Goal: Information Seeking & Learning: Learn about a topic

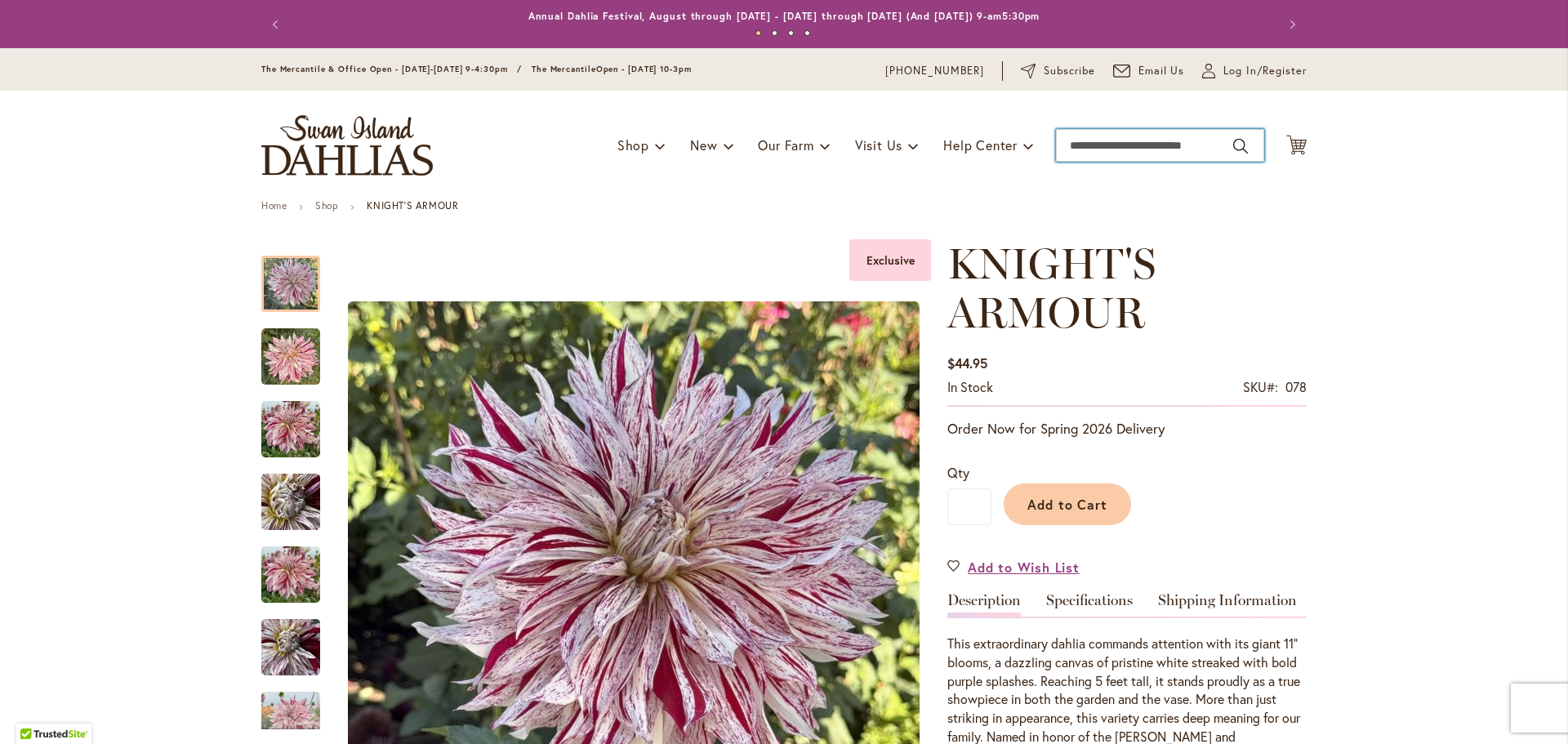
click at [1120, 152] on input "Search" at bounding box center [1159, 145] width 208 height 33
type input "***"
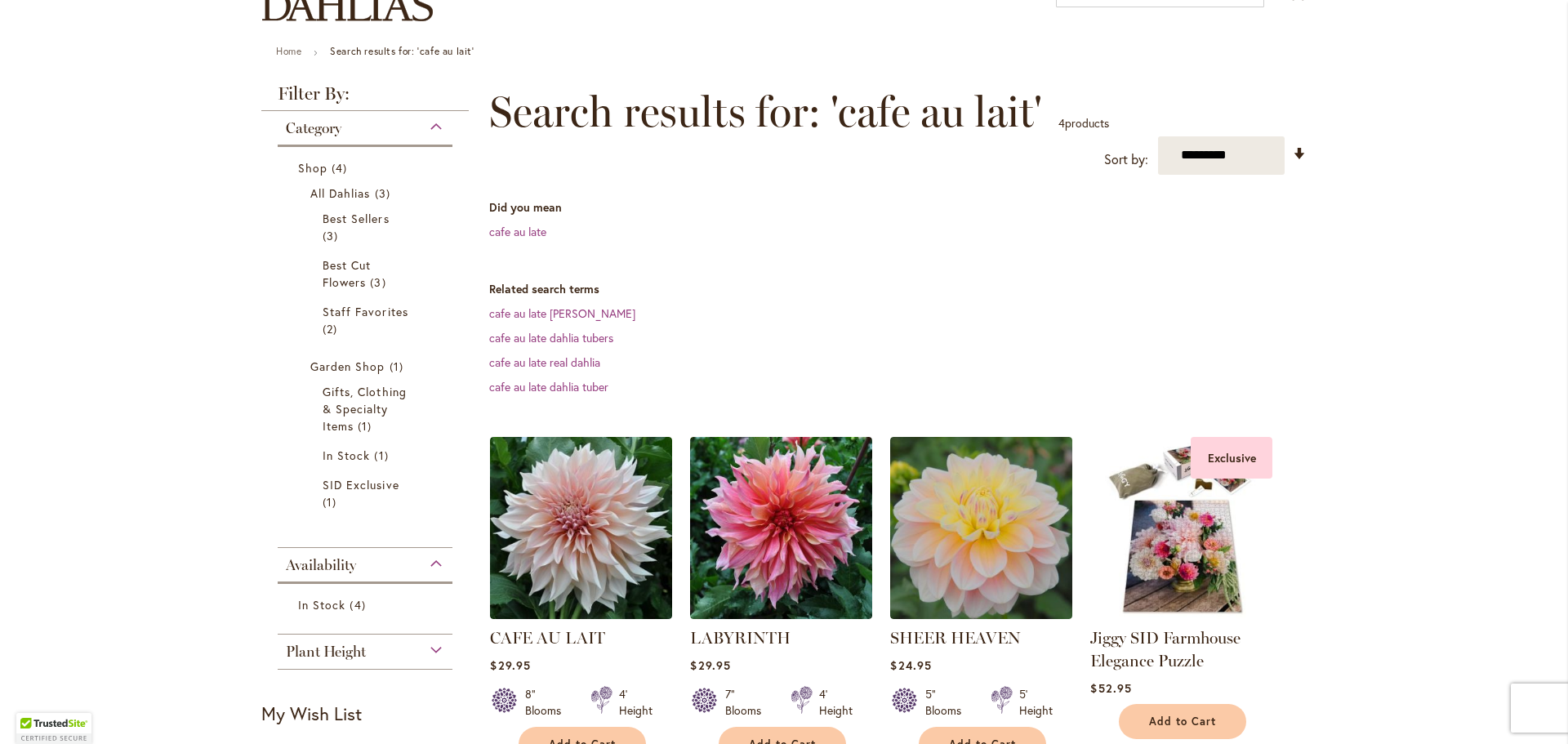
scroll to position [245, 0]
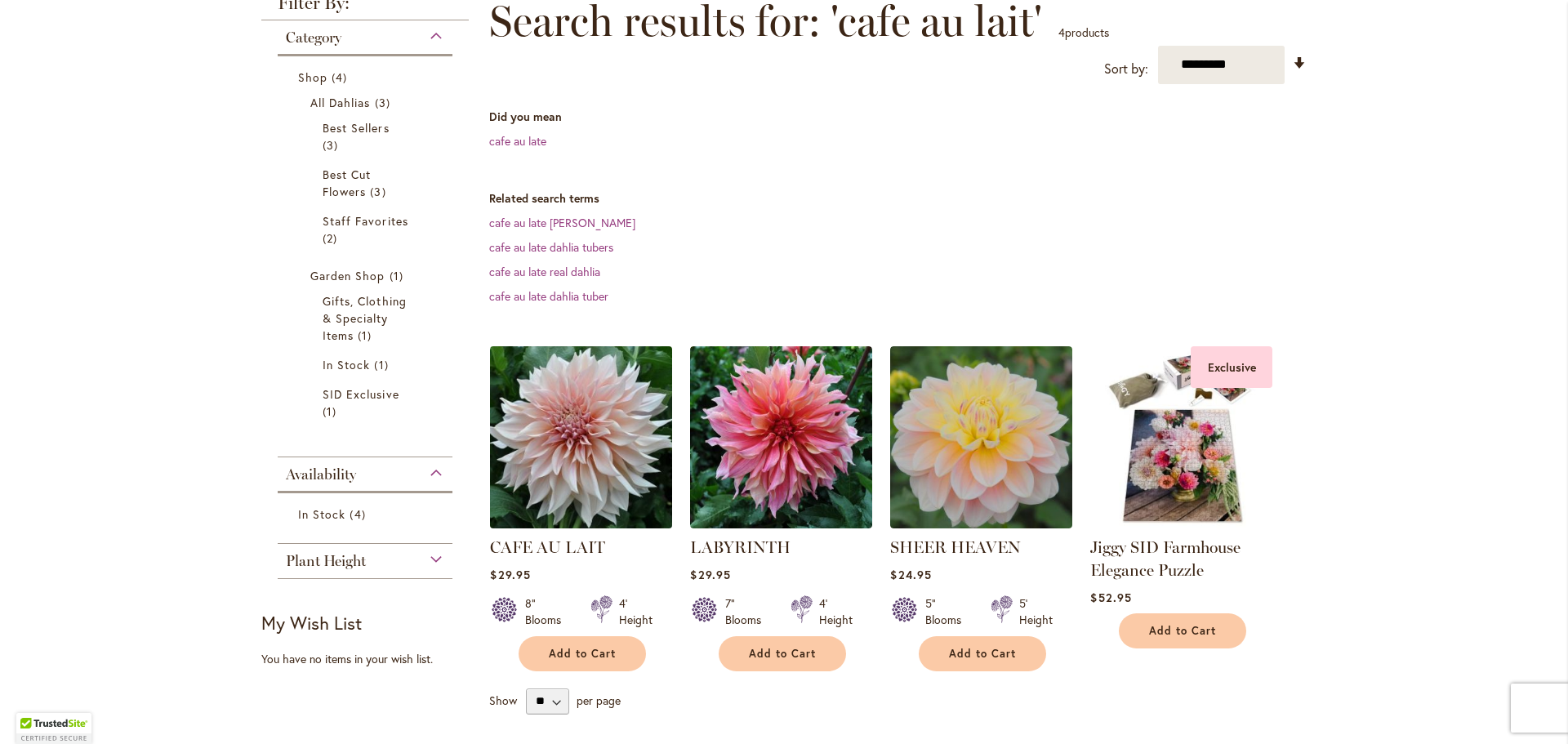
type input "********"
click at [606, 452] on img at bounding box center [581, 437] width 191 height 191
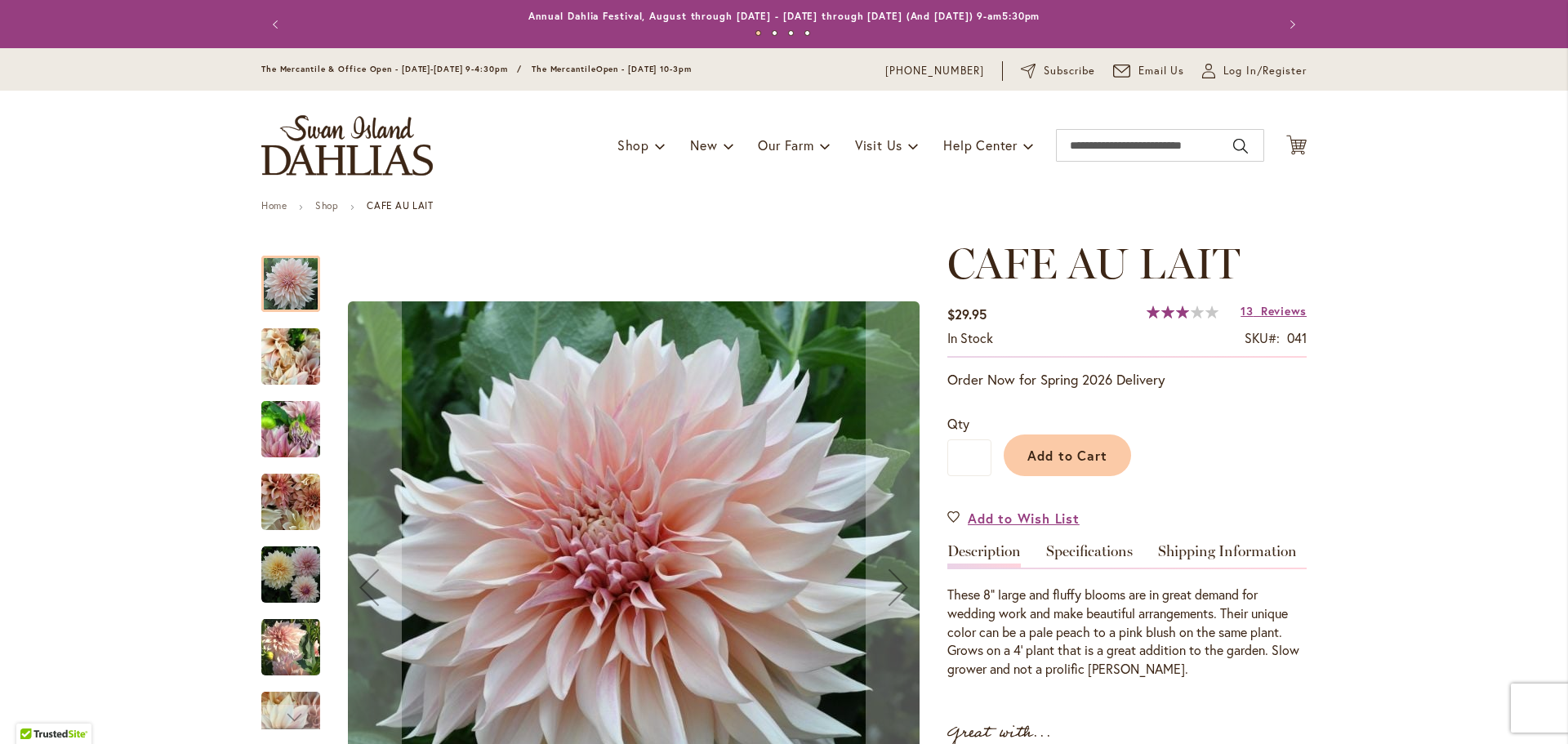
type input "********"
click at [275, 351] on img "Café Au Lait" at bounding box center [291, 357] width 59 height 78
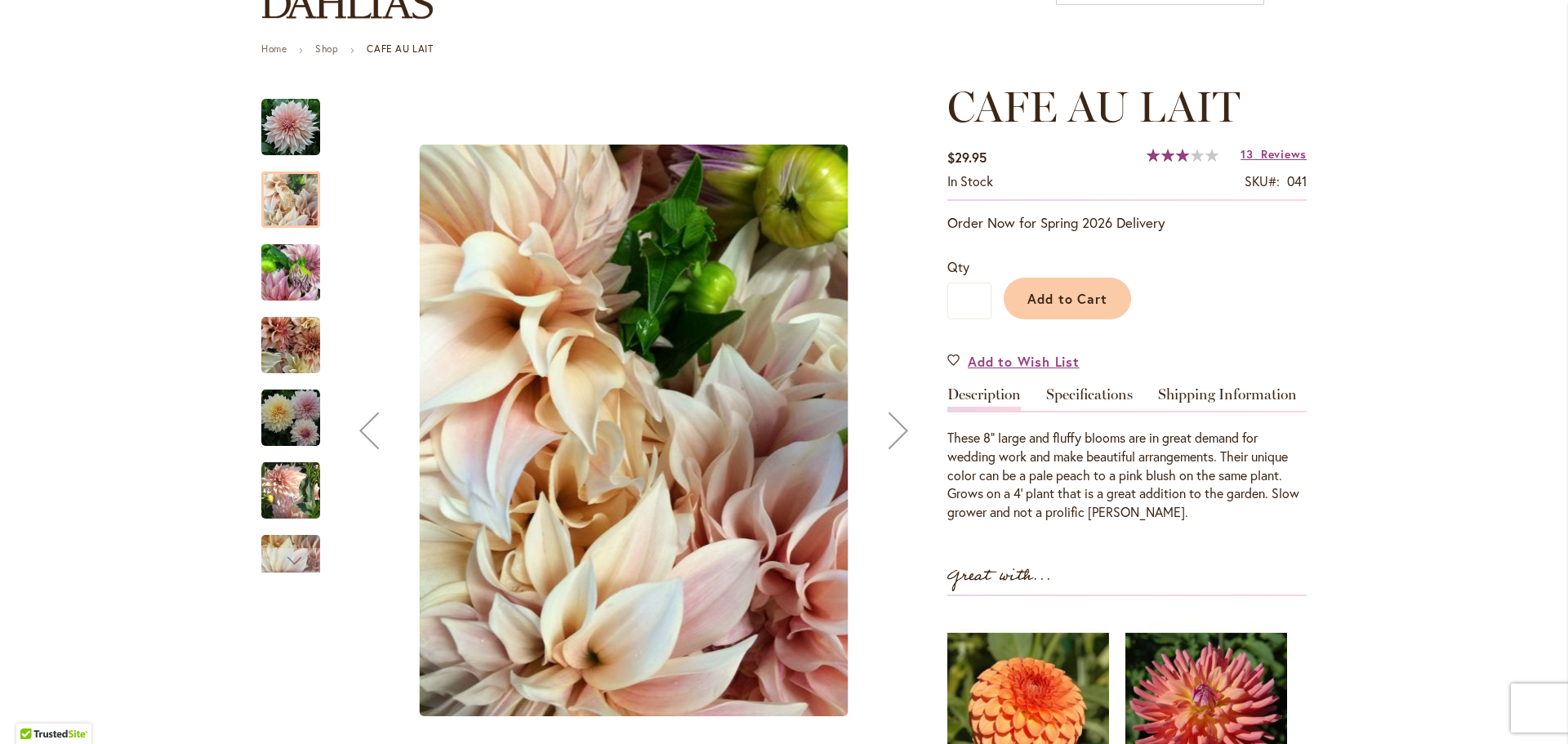
scroll to position [245, 0]
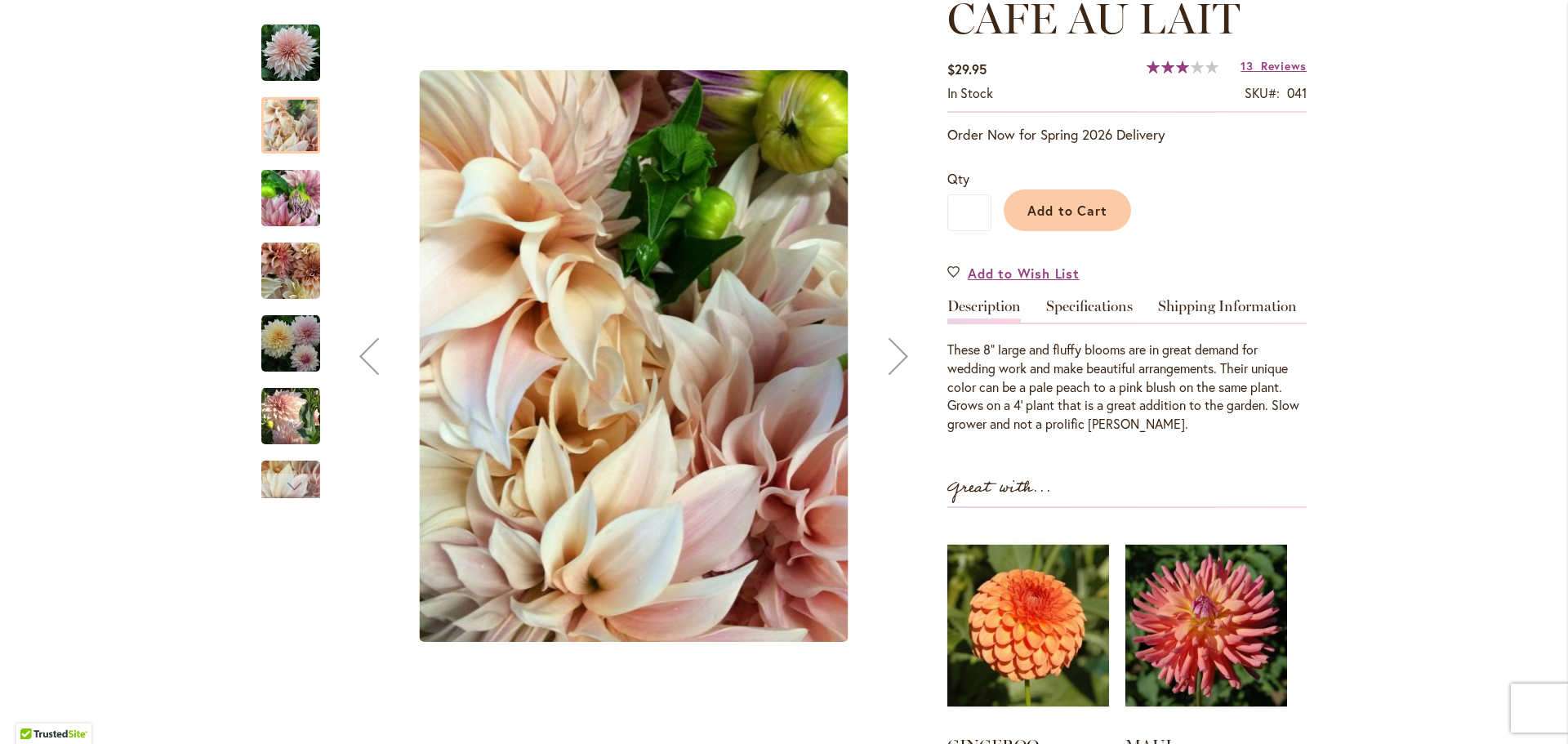
click at [895, 365] on div "Next" at bounding box center [898, 356] width 65 height 65
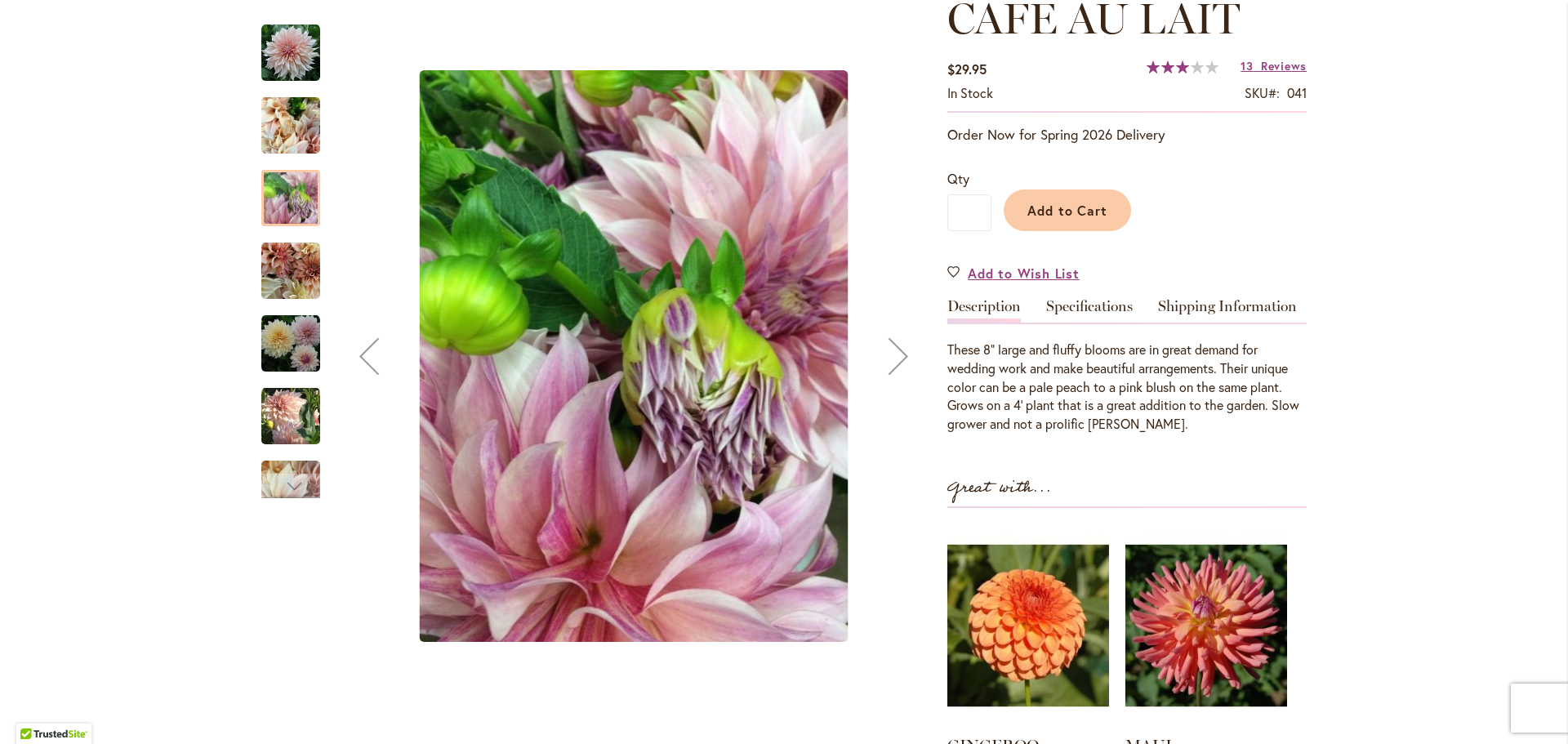
click at [895, 365] on div "Next" at bounding box center [898, 356] width 65 height 65
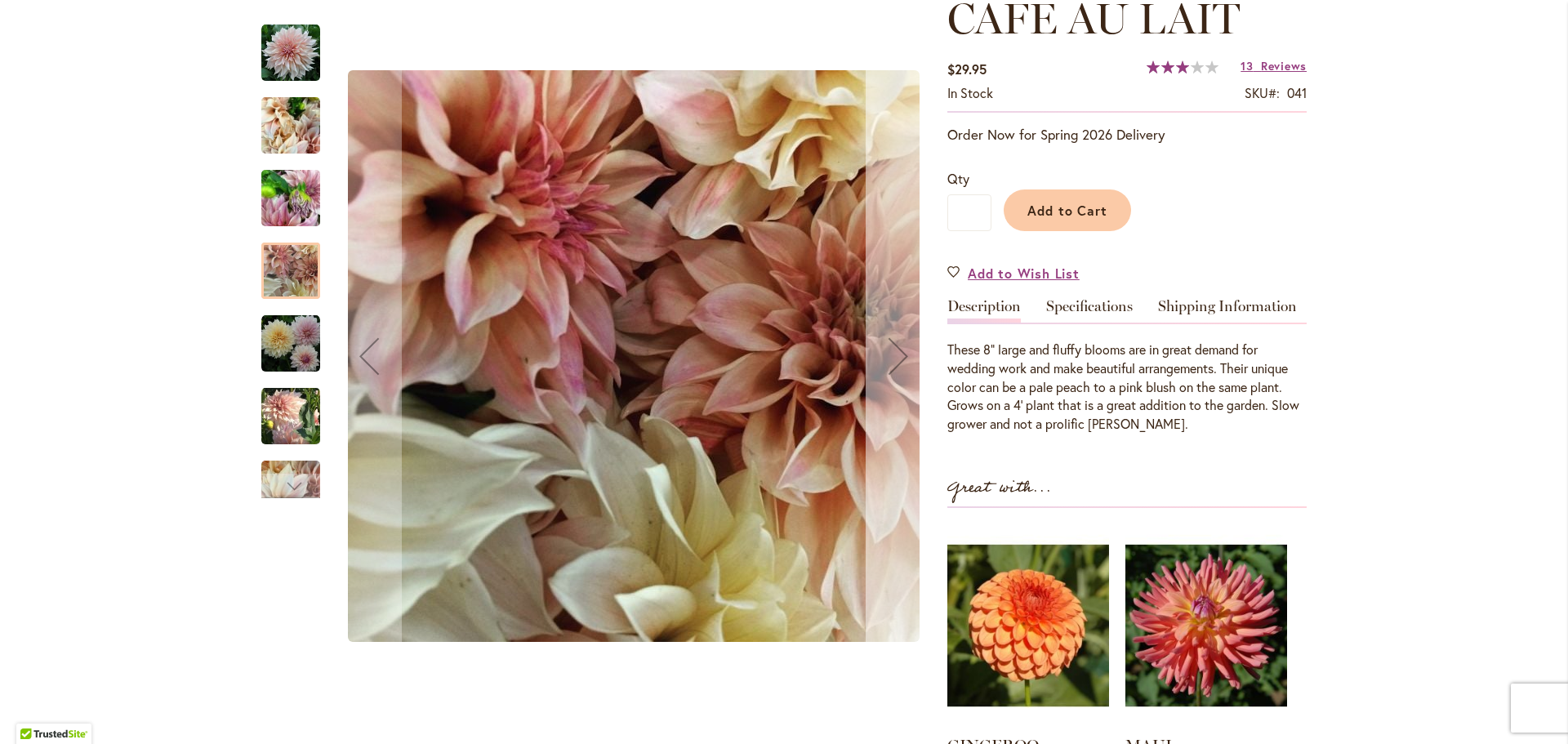
click at [895, 365] on div "Next" at bounding box center [898, 356] width 65 height 65
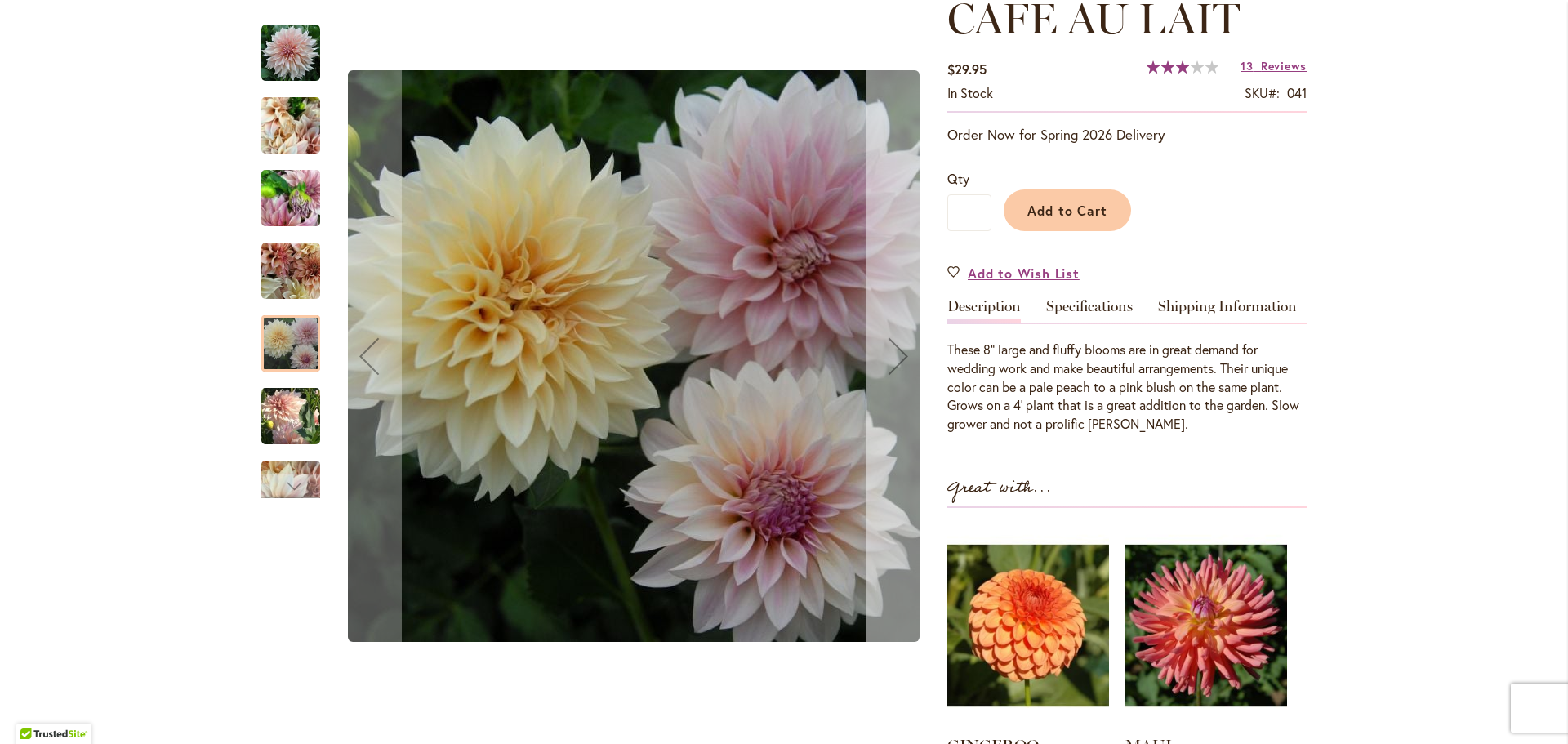
click at [895, 365] on div "Next" at bounding box center [898, 356] width 65 height 65
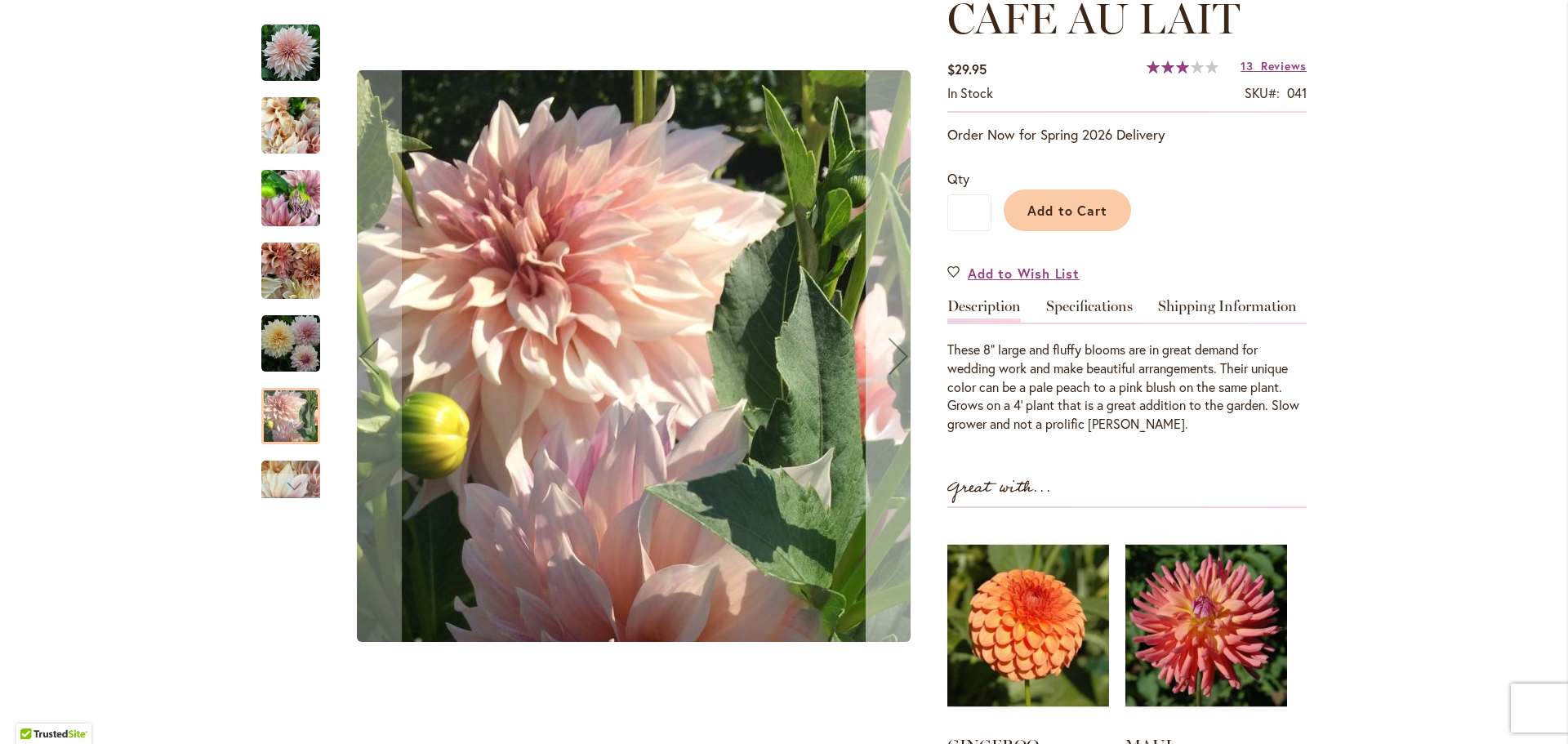
click at [895, 365] on div "Next" at bounding box center [898, 356] width 65 height 65
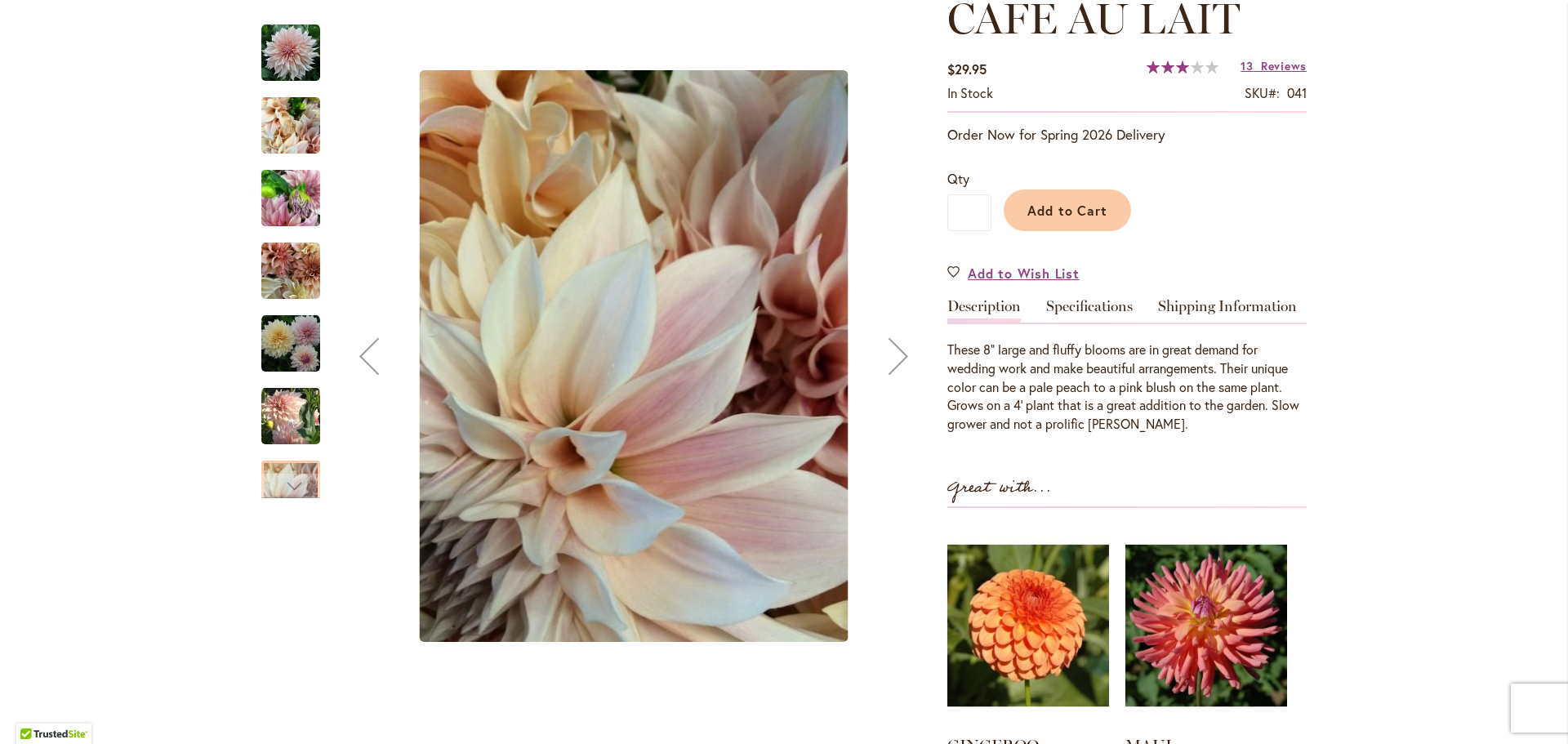
click at [895, 365] on div "Next" at bounding box center [898, 356] width 65 height 65
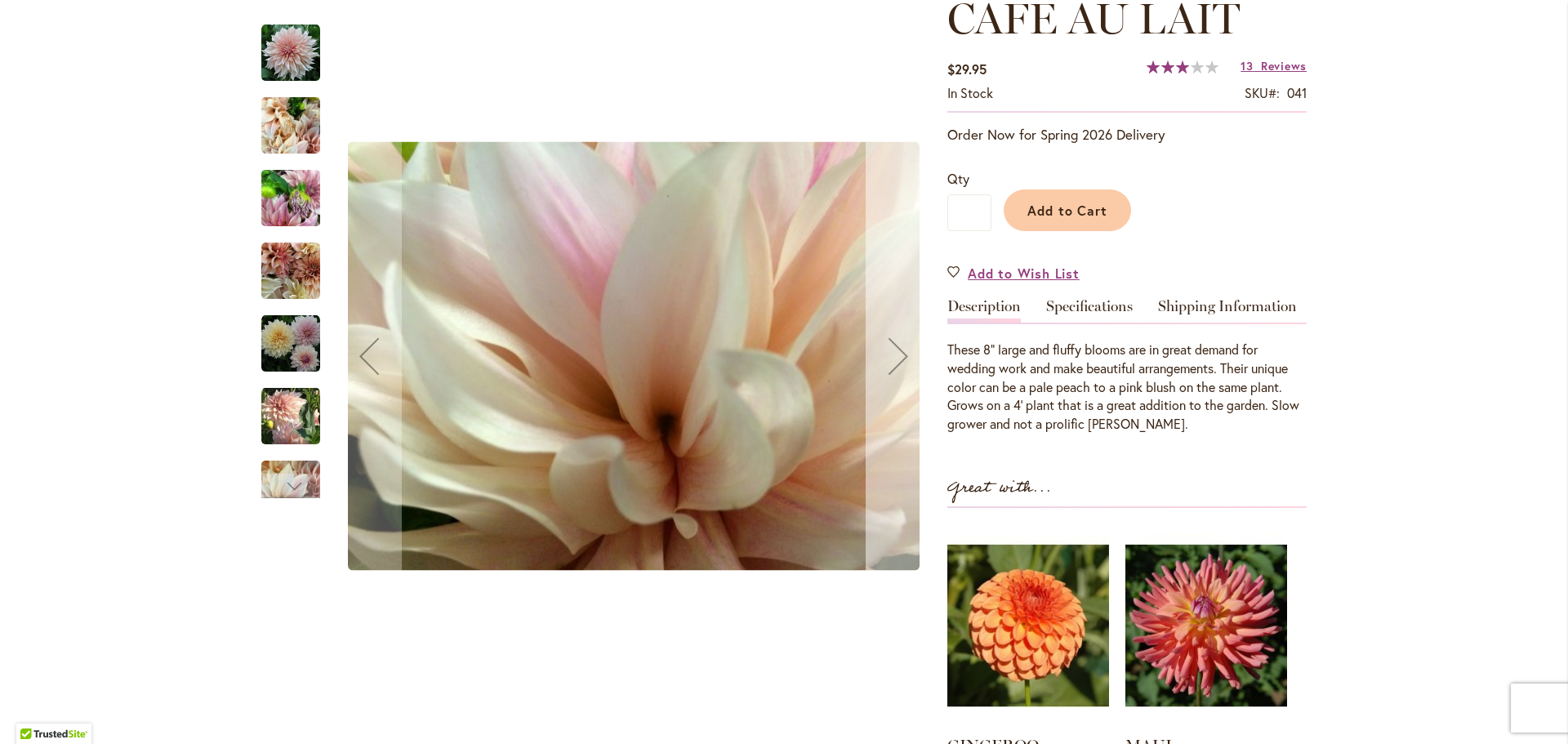
click at [895, 365] on div "Next" at bounding box center [898, 356] width 65 height 65
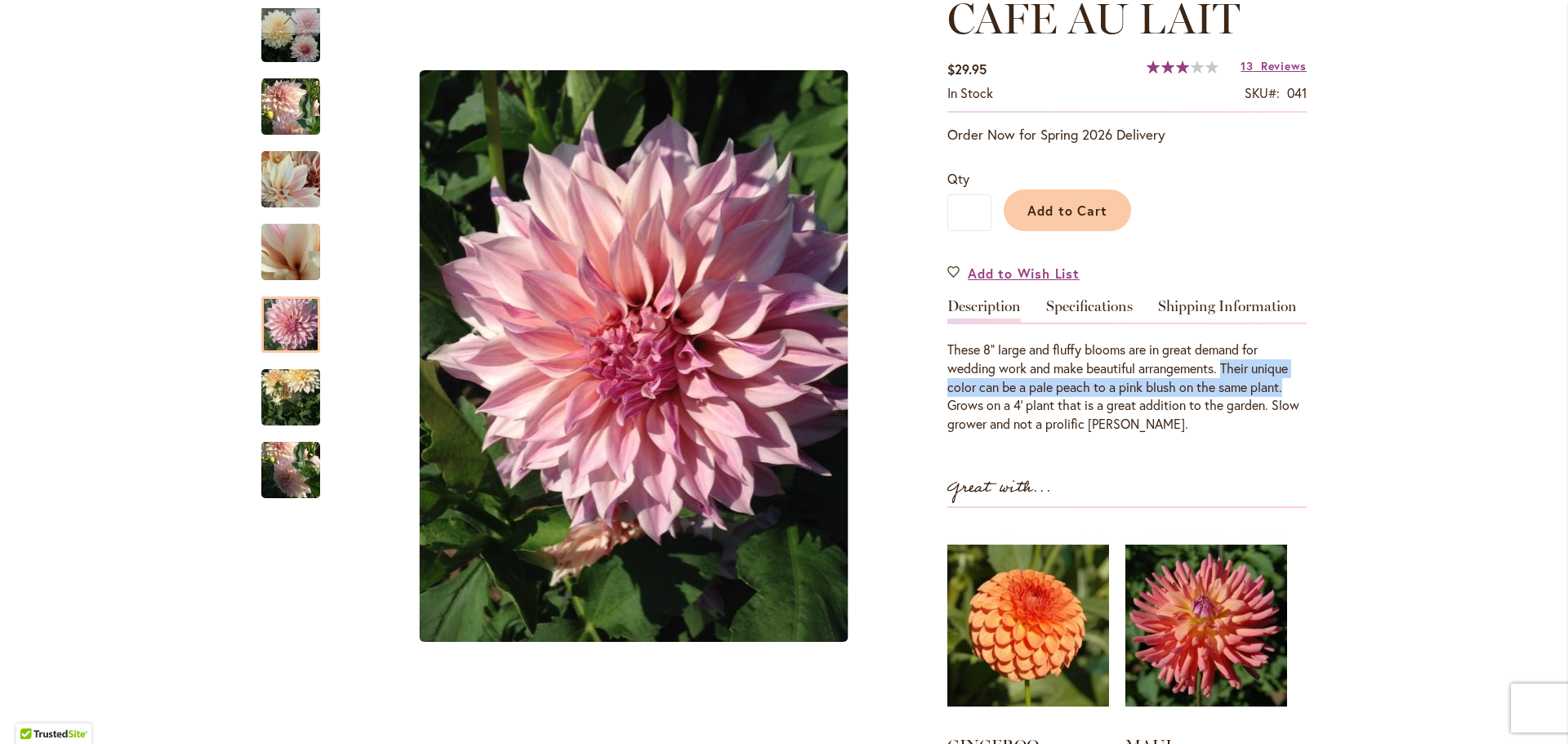
drag, startPoint x: 1222, startPoint y: 364, endPoint x: 1303, endPoint y: 384, distance: 83.4
copy div "Their unique color can be a pale peach to a pink blush on the same plant."
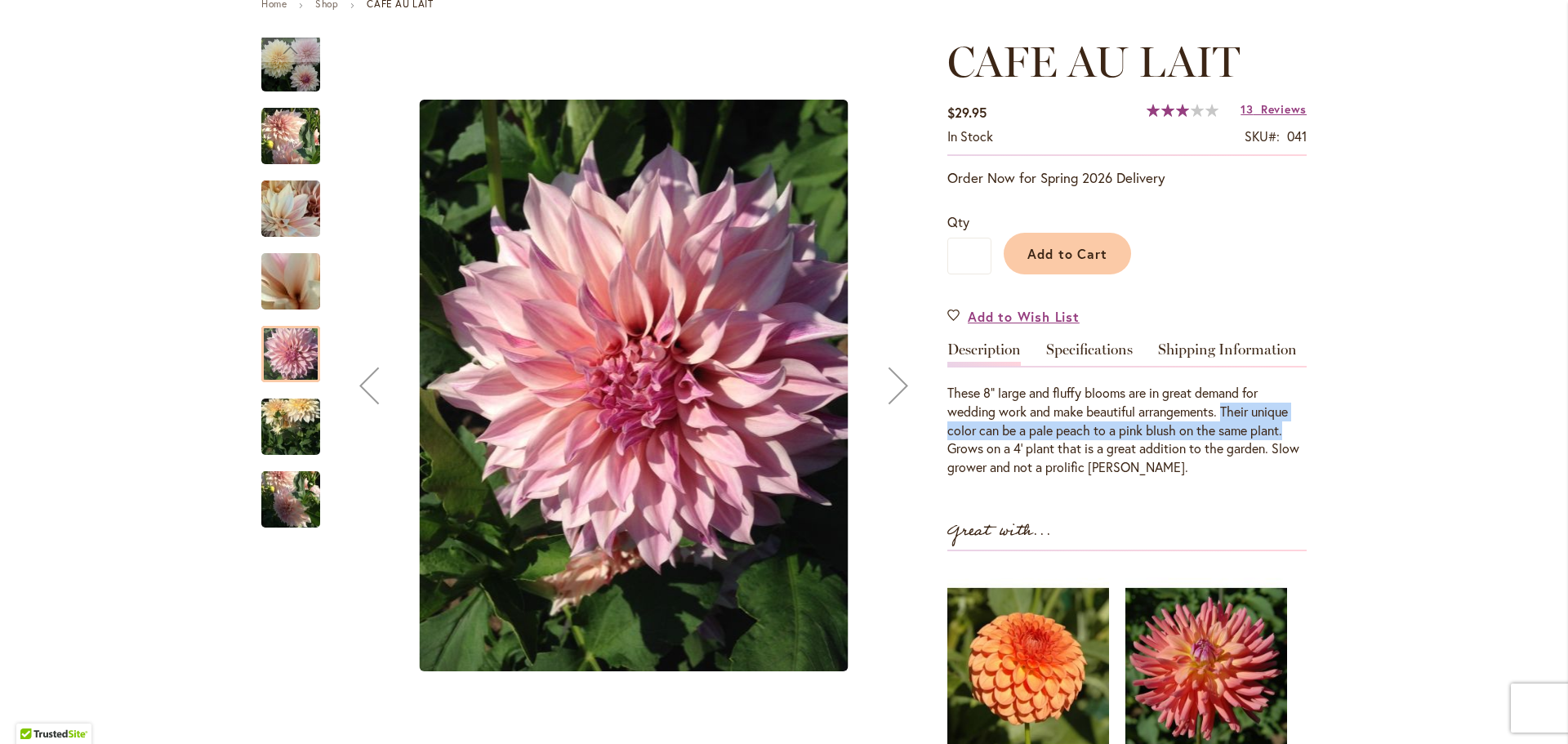
scroll to position [326, 0]
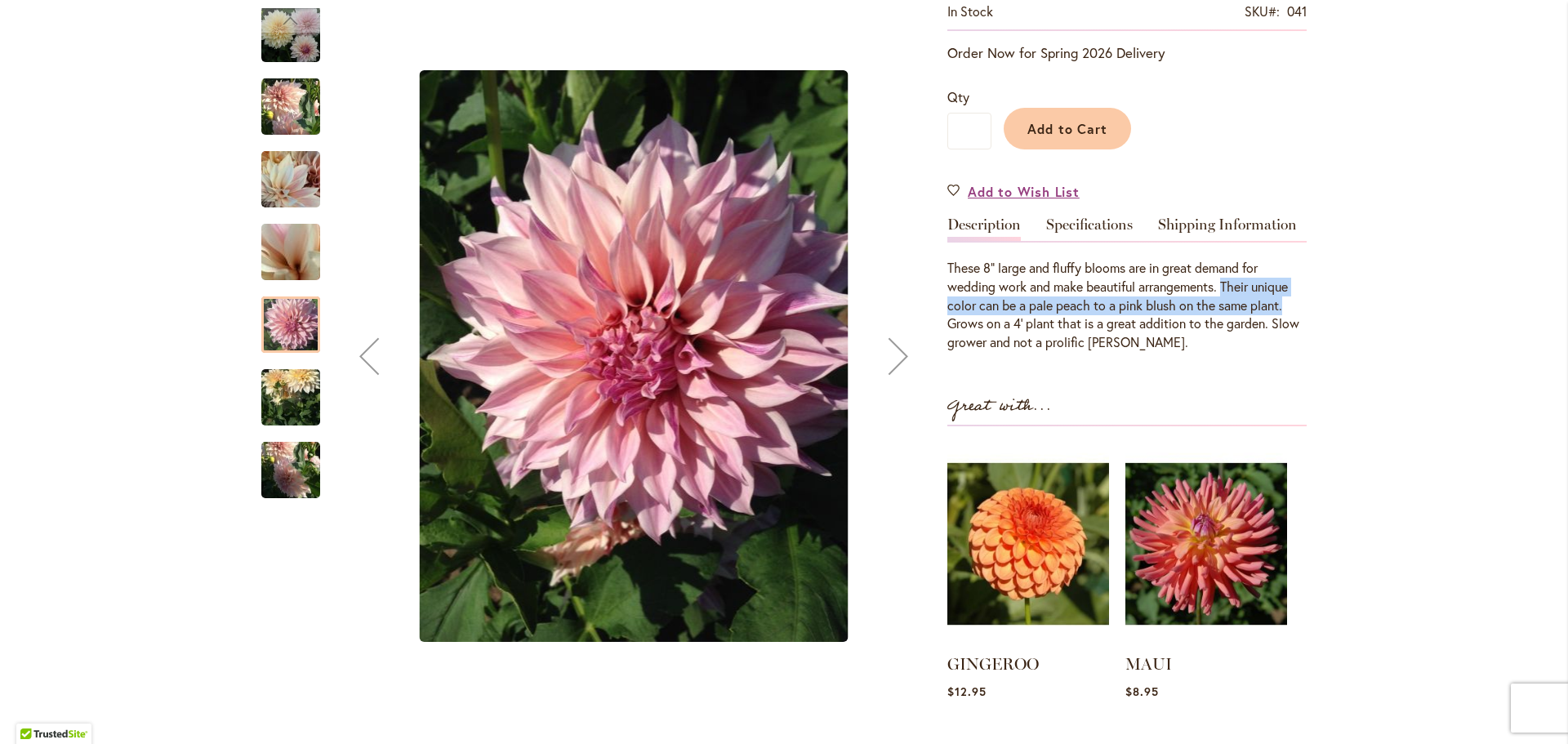
click at [293, 55] on img "Café Au Lait" at bounding box center [291, 35] width 59 height 59
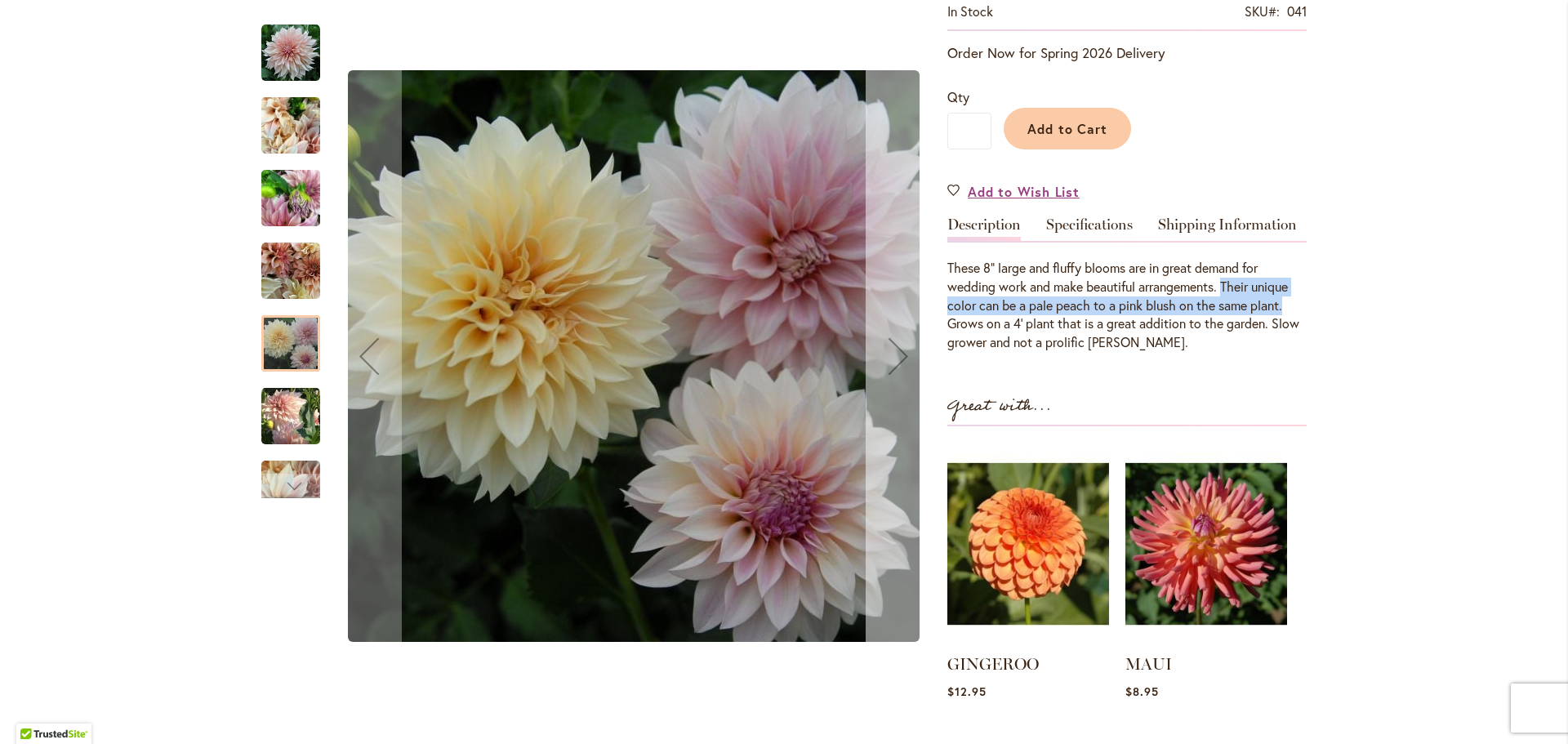
click at [894, 359] on div "Next" at bounding box center [898, 356] width 65 height 65
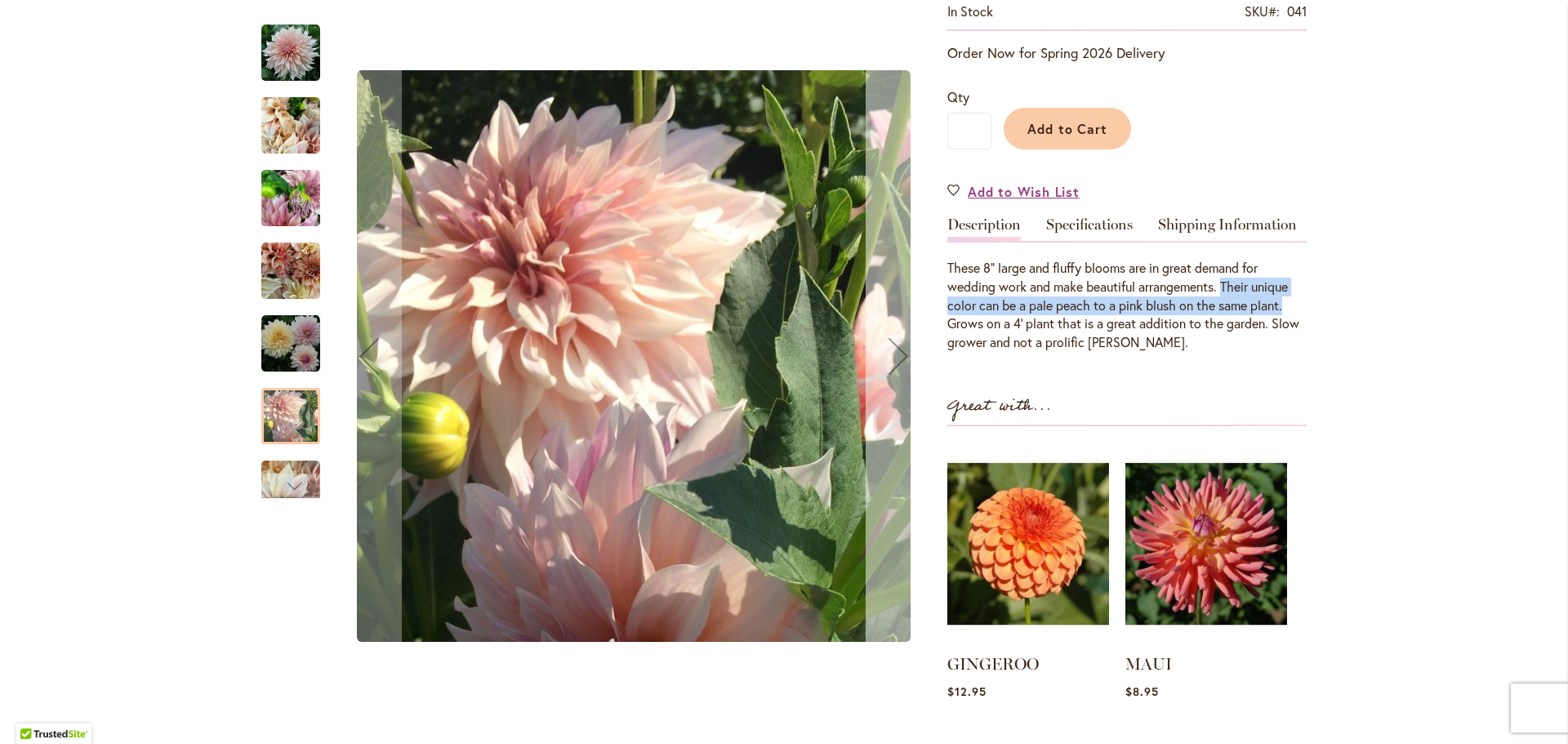
click at [894, 359] on div "Next" at bounding box center [898, 356] width 65 height 65
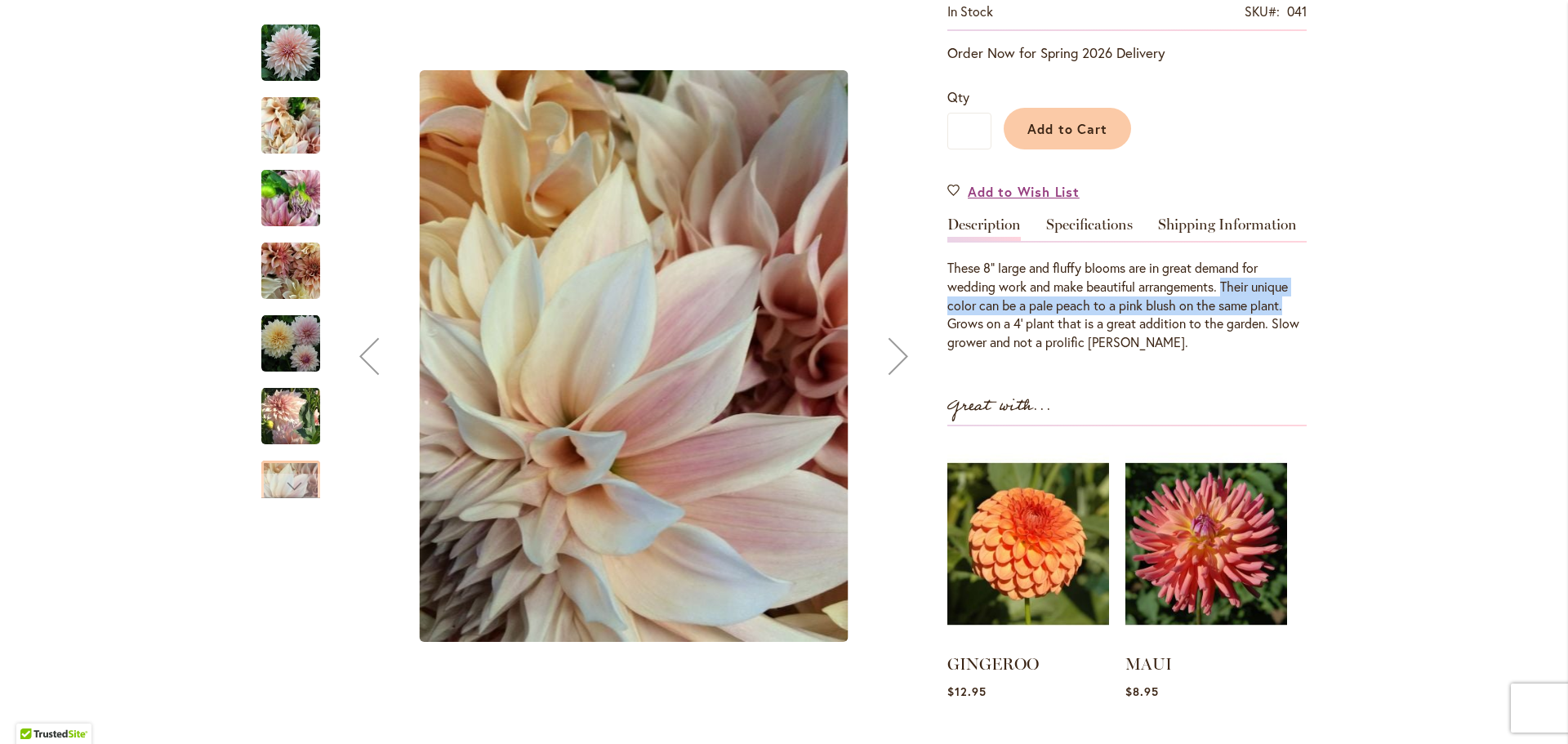
click at [894, 359] on div "Next" at bounding box center [898, 356] width 65 height 65
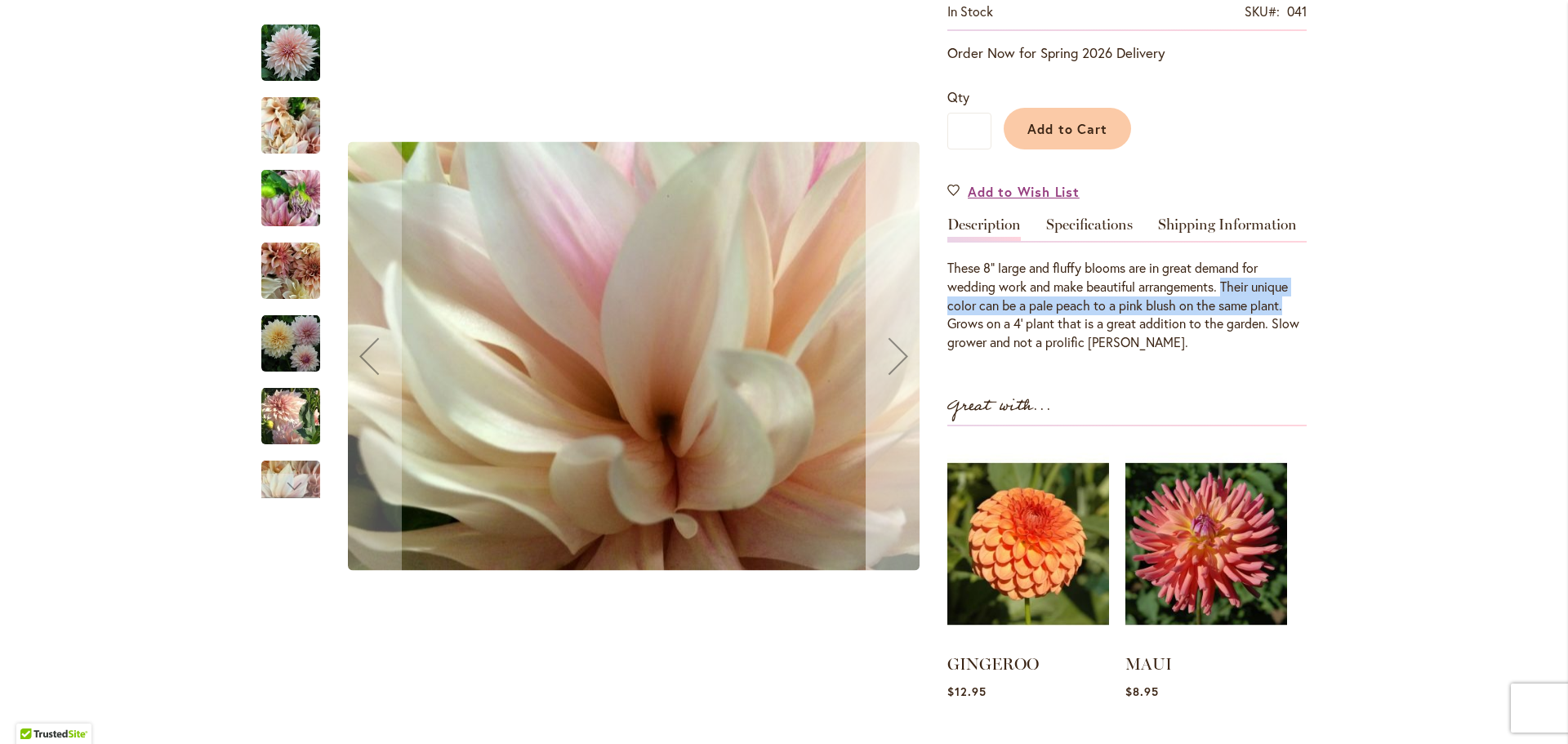
click at [894, 359] on div "Next" at bounding box center [898, 356] width 65 height 65
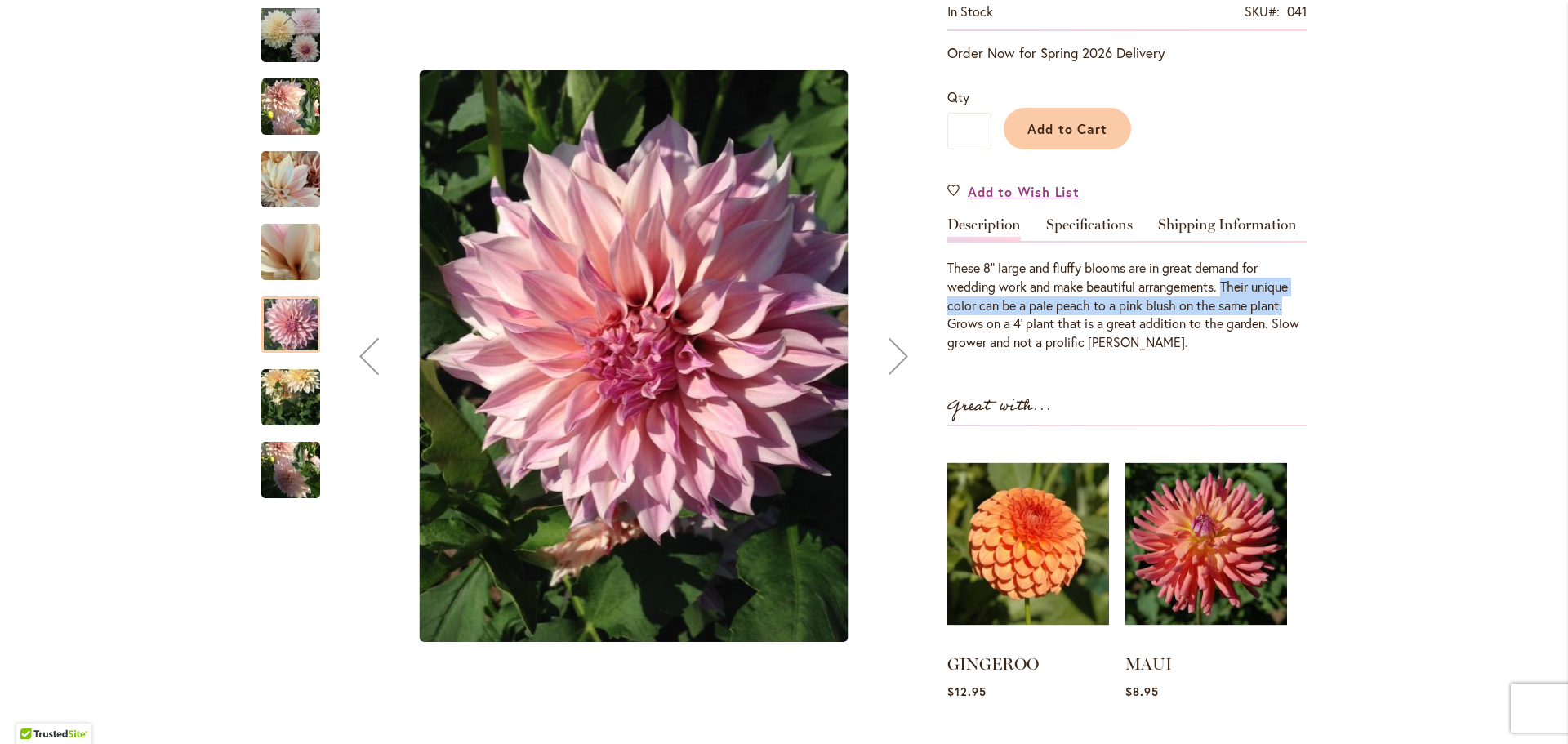
click at [880, 351] on div "Next" at bounding box center [898, 356] width 65 height 65
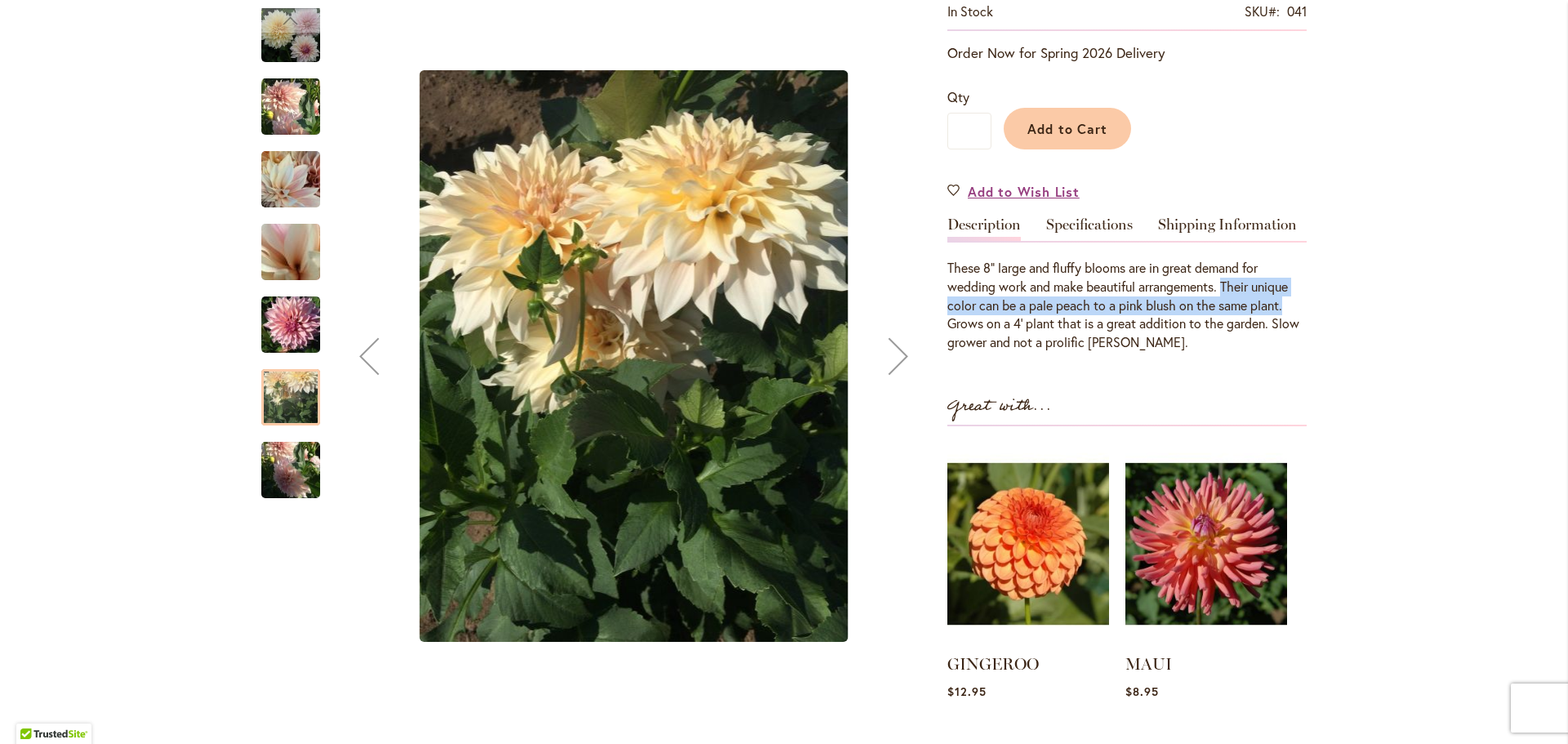
click at [884, 351] on div "Next" at bounding box center [898, 356] width 65 height 65
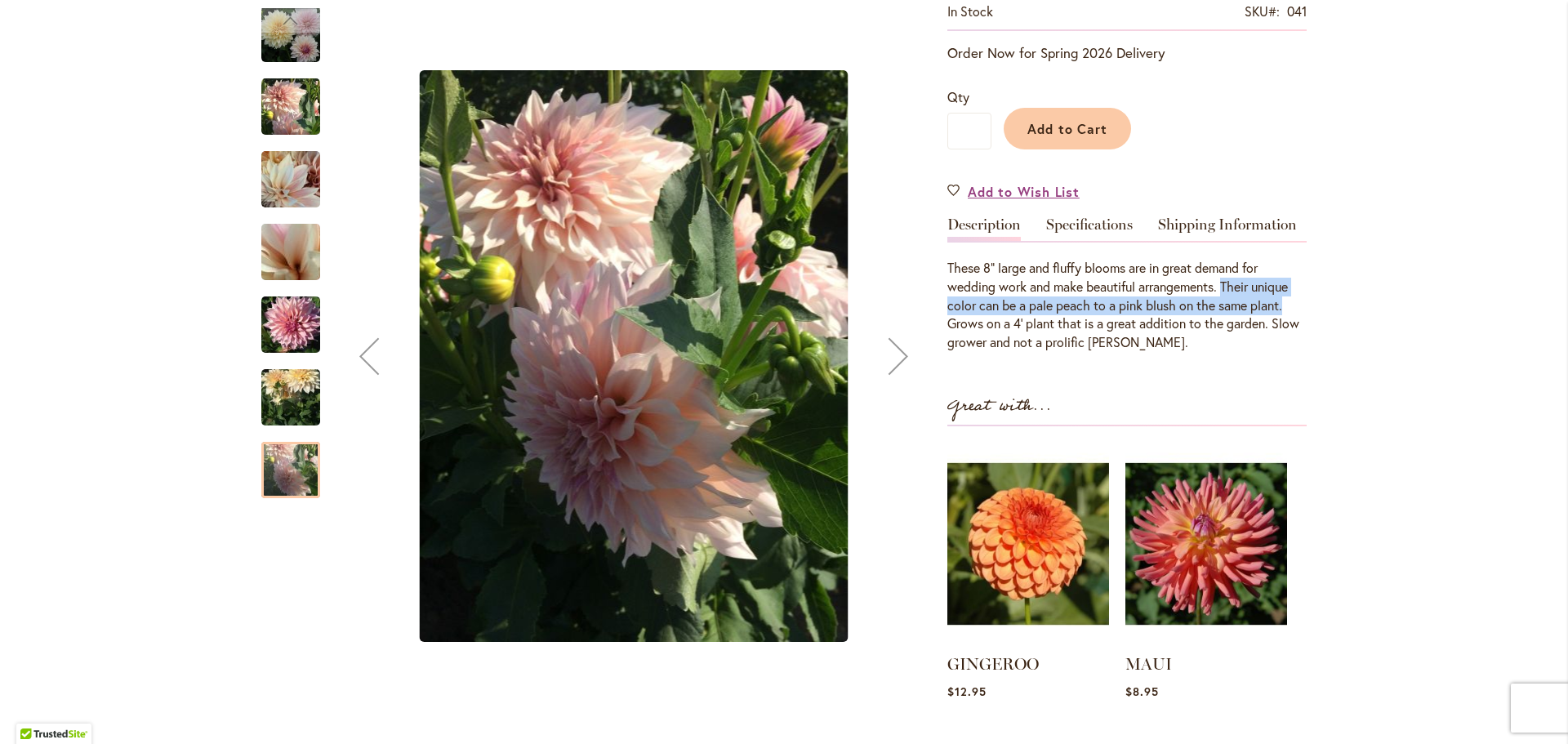
click at [884, 351] on div "Next" at bounding box center [898, 356] width 65 height 65
